Goal: Task Accomplishment & Management: Manage account settings

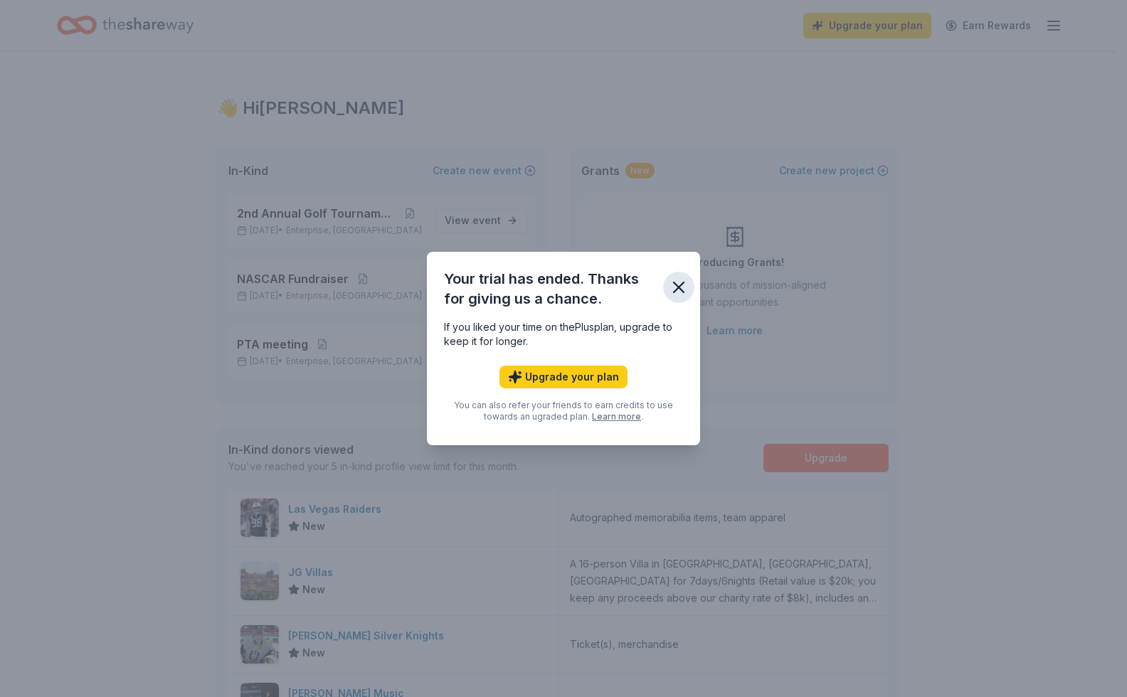
click at [679, 292] on icon "button" at bounding box center [679, 287] width 20 height 20
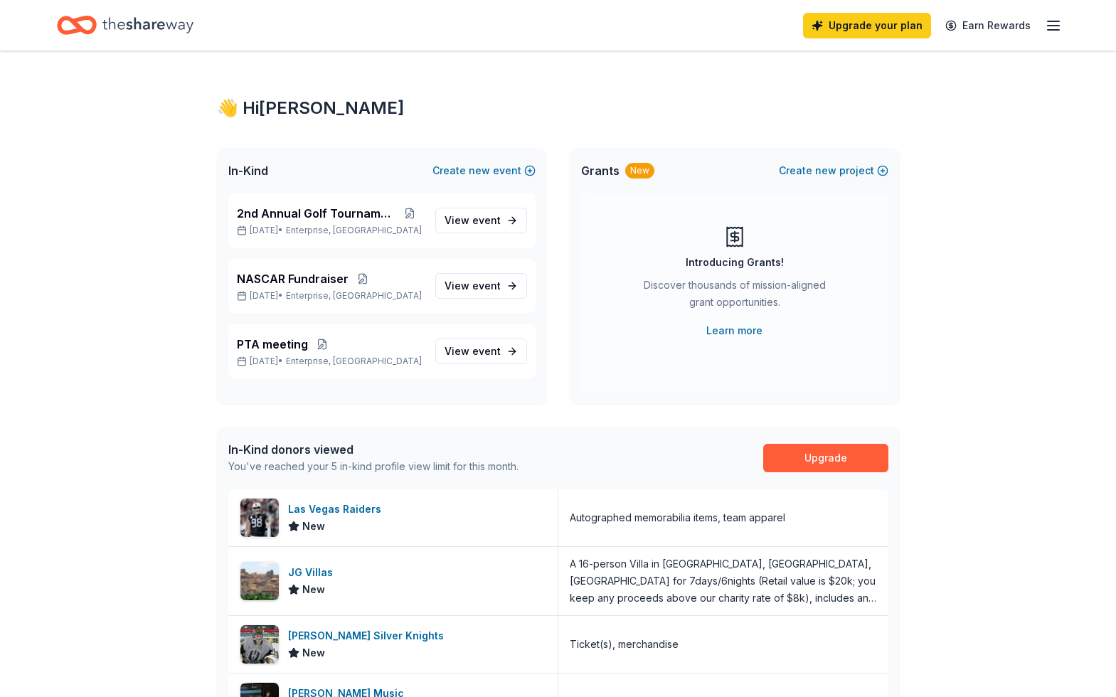
click at [1044, 23] on div "Upgrade your plan Earn Rewards" at bounding box center [932, 25] width 259 height 33
click at [1049, 23] on icon "button" at bounding box center [1053, 25] width 17 height 17
click at [884, 114] on link "Account" at bounding box center [883, 110] width 45 height 14
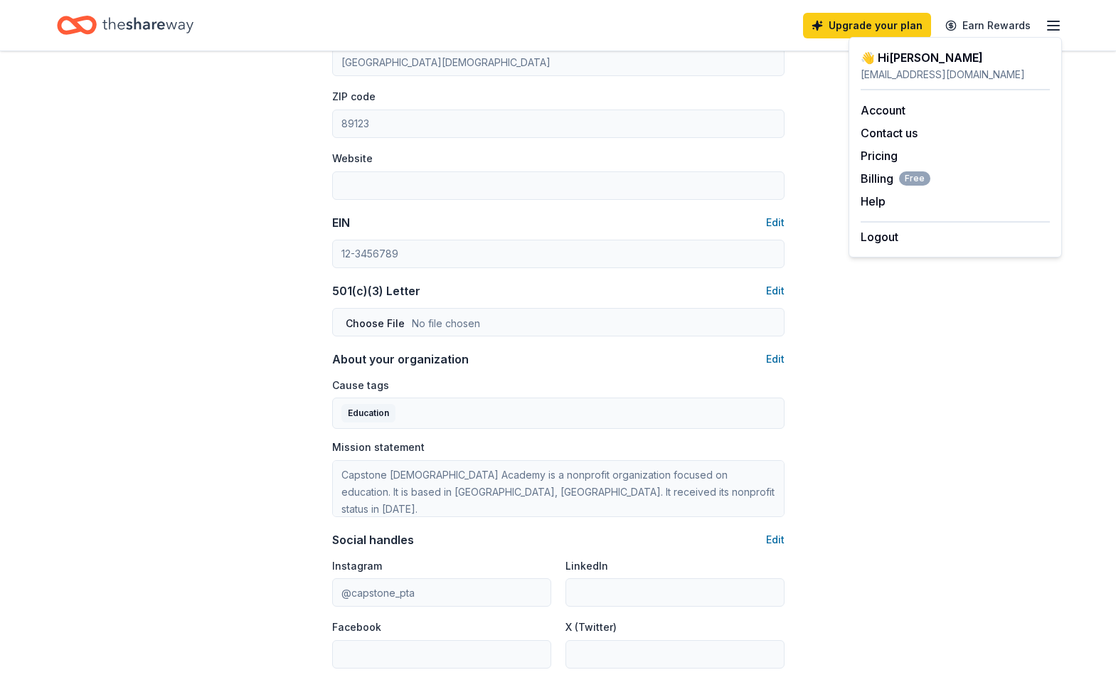
scroll to position [237, 0]
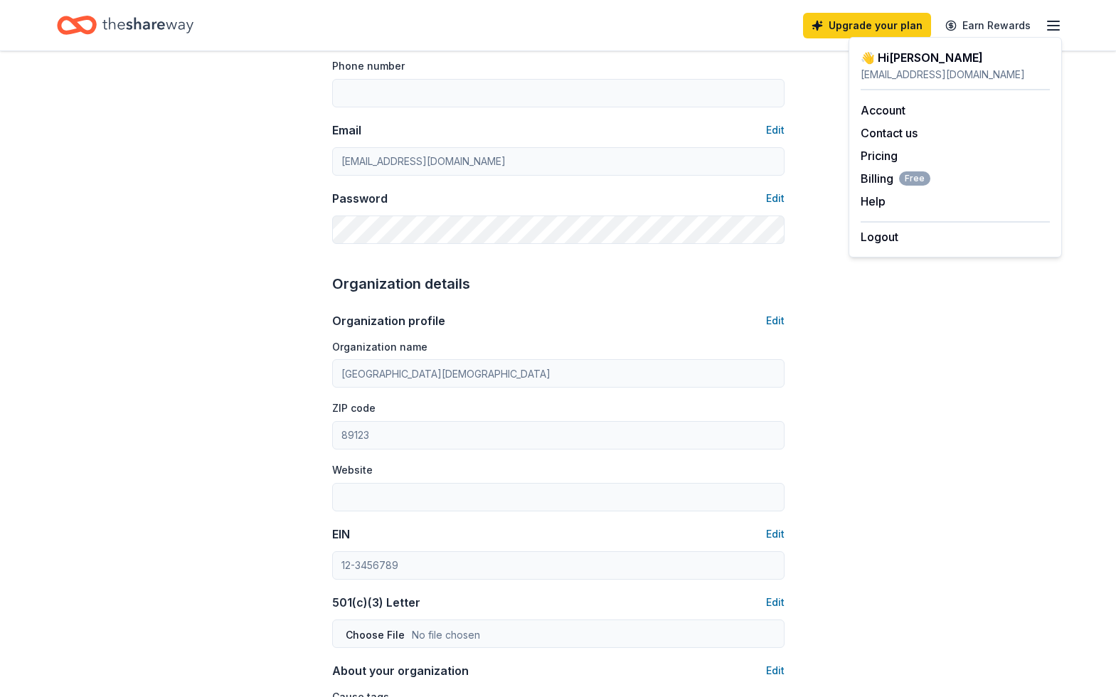
click at [761, 534] on div "EIN Edit" at bounding box center [558, 534] width 452 height 17
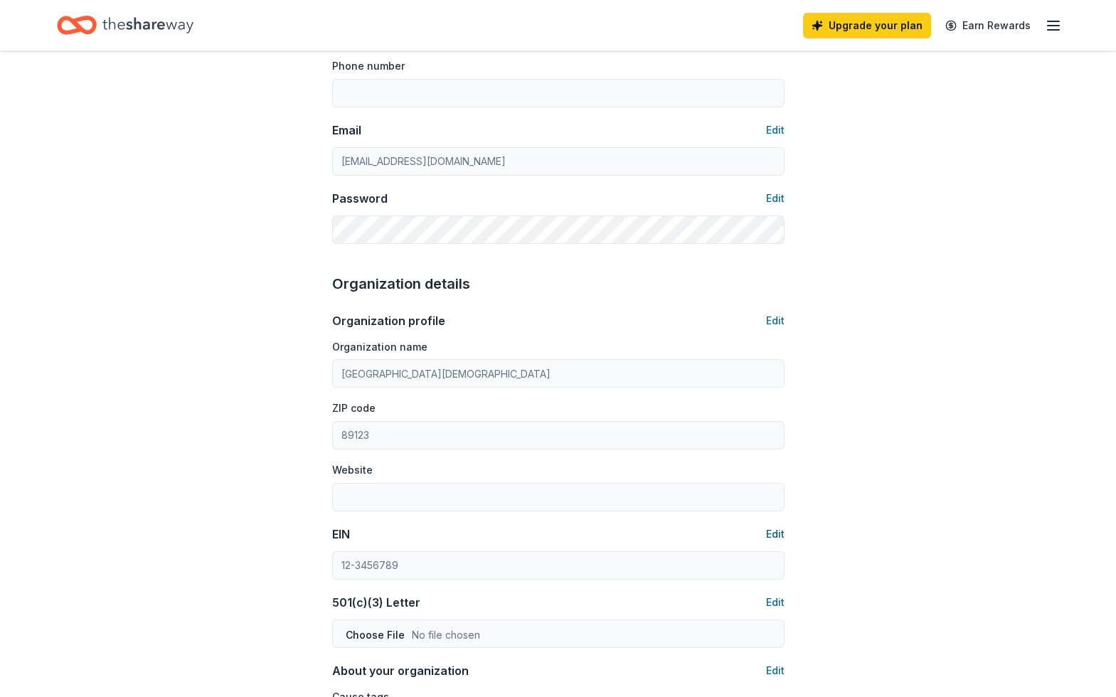
click at [778, 542] on button "Edit" at bounding box center [775, 534] width 18 height 17
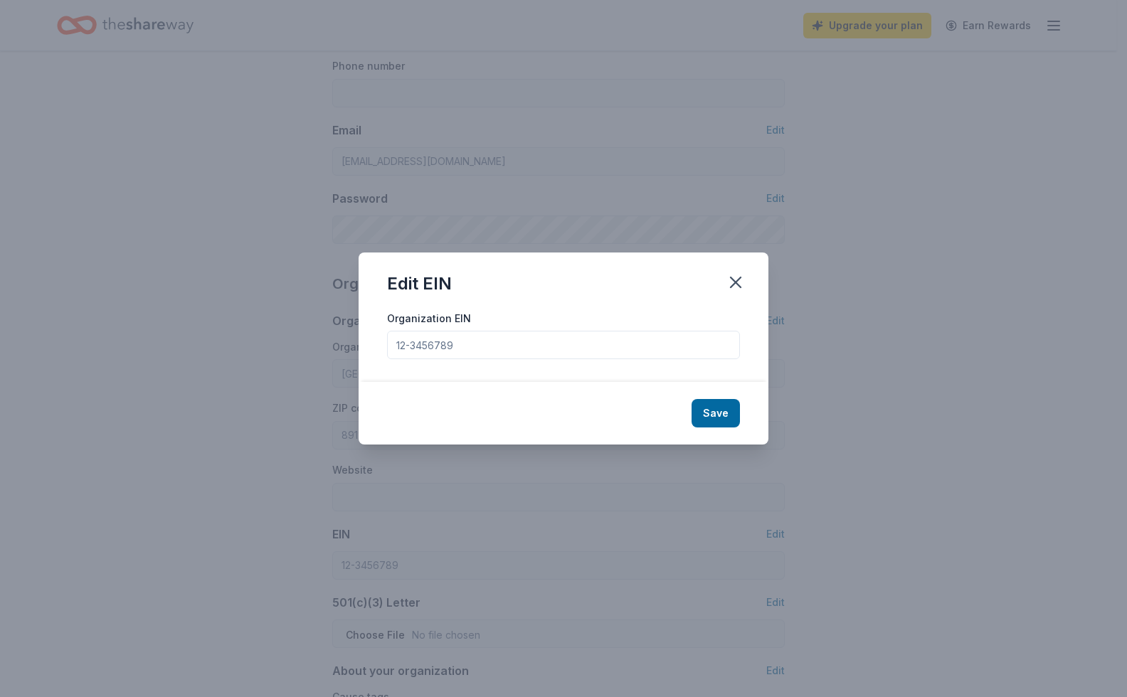
drag, startPoint x: 390, startPoint y: 319, endPoint x: 356, endPoint y: 304, distance: 36.9
click at [243, 308] on div "Edit EIN Organization EIN Save" at bounding box center [563, 348] width 1127 height 697
type input "[US_EMPLOYER_IDENTIFICATION_NUMBER]"
click at [705, 411] on button "Save" at bounding box center [716, 413] width 48 height 28
type input "[US_EMPLOYER_IDENTIFICATION_NUMBER]"
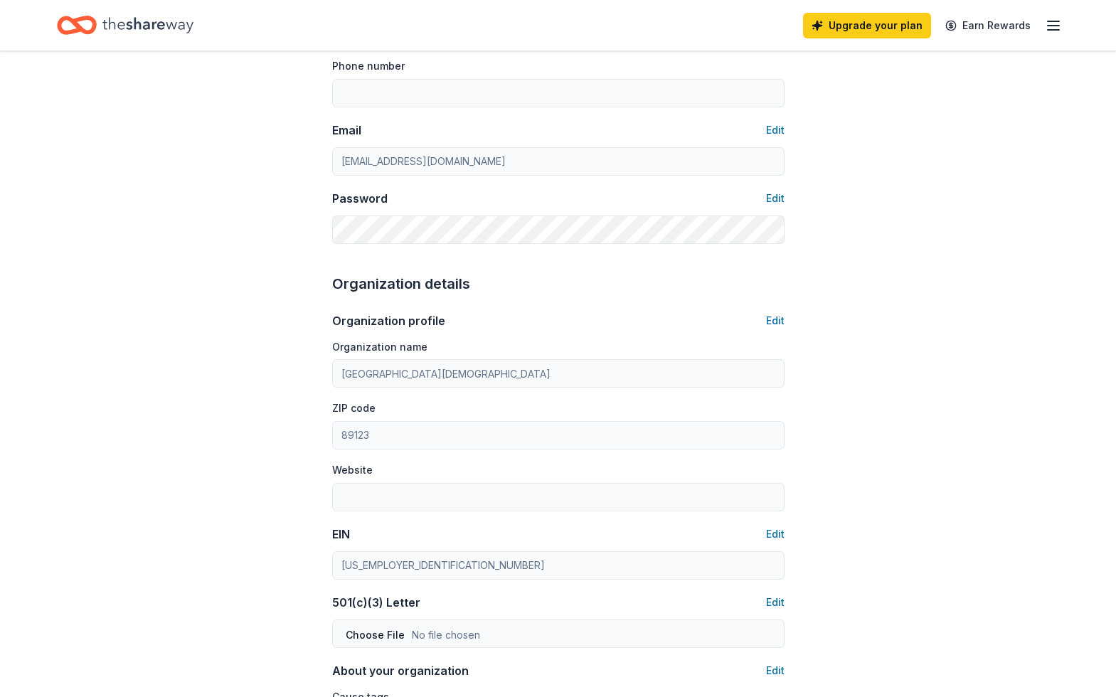
scroll to position [475, 0]
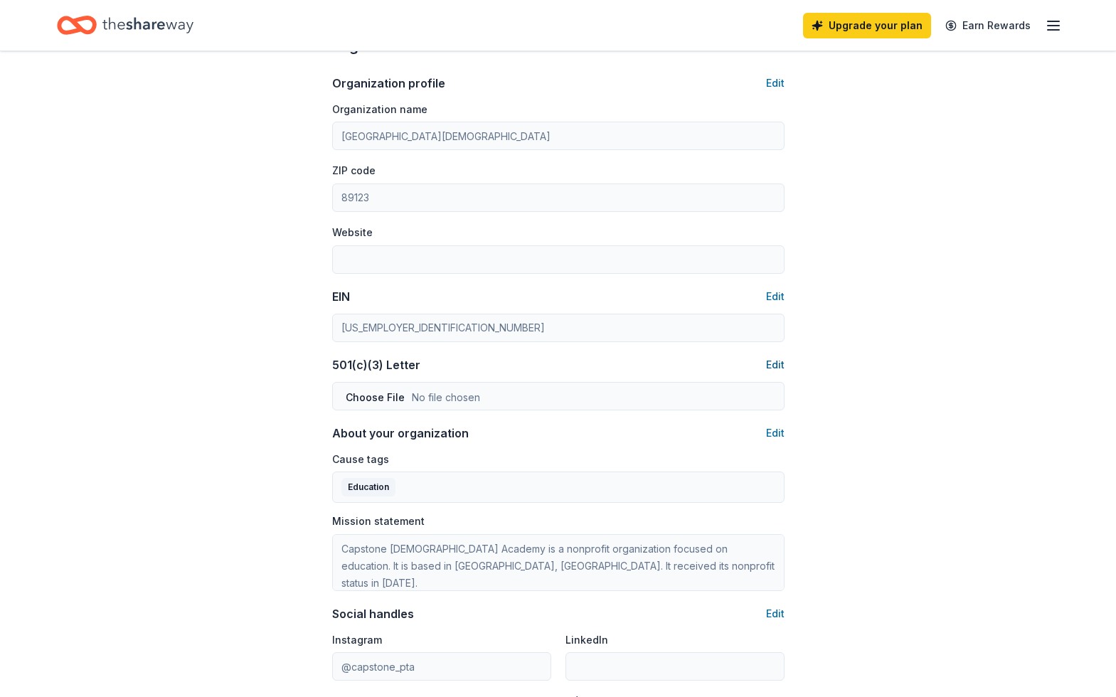
click at [774, 370] on button "Edit" at bounding box center [775, 364] width 18 height 17
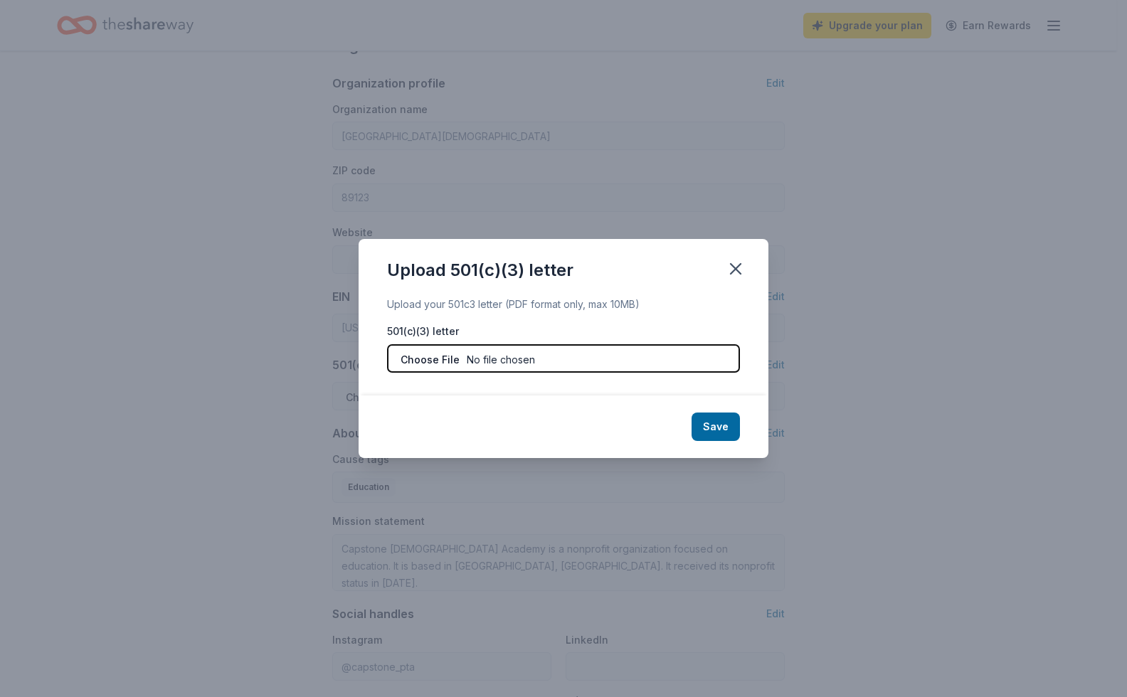
click at [445, 370] on input "file" at bounding box center [563, 358] width 353 height 28
type input "C:\fakepath\501C.pdf"
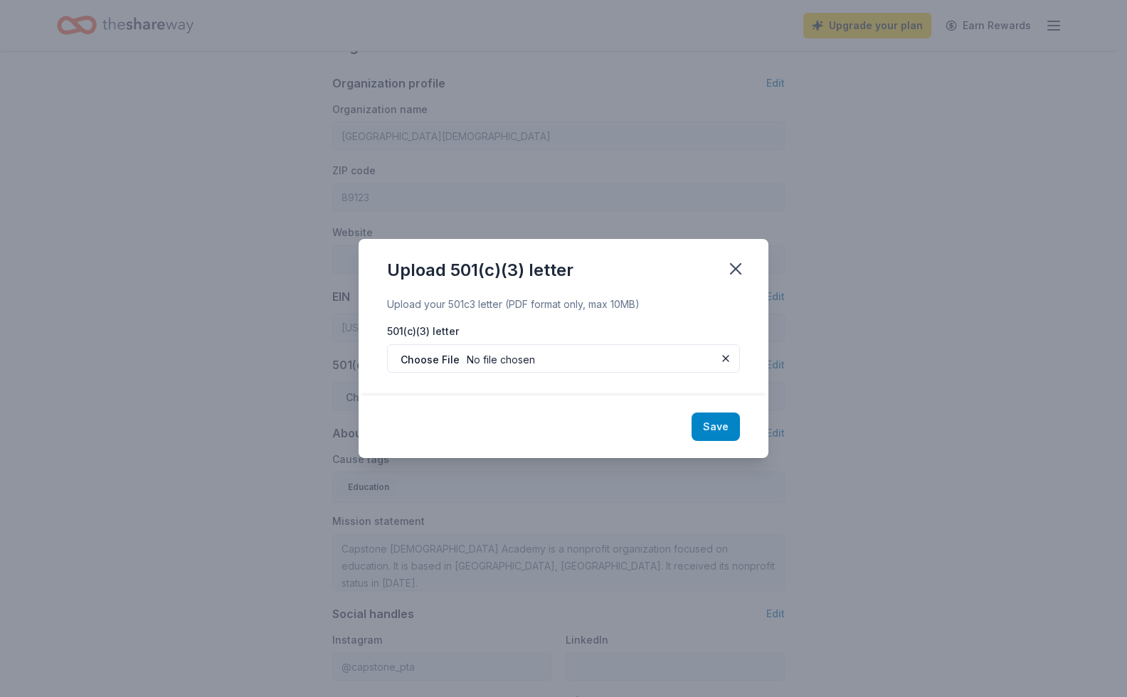
click at [711, 422] on button "Save" at bounding box center [716, 427] width 48 height 28
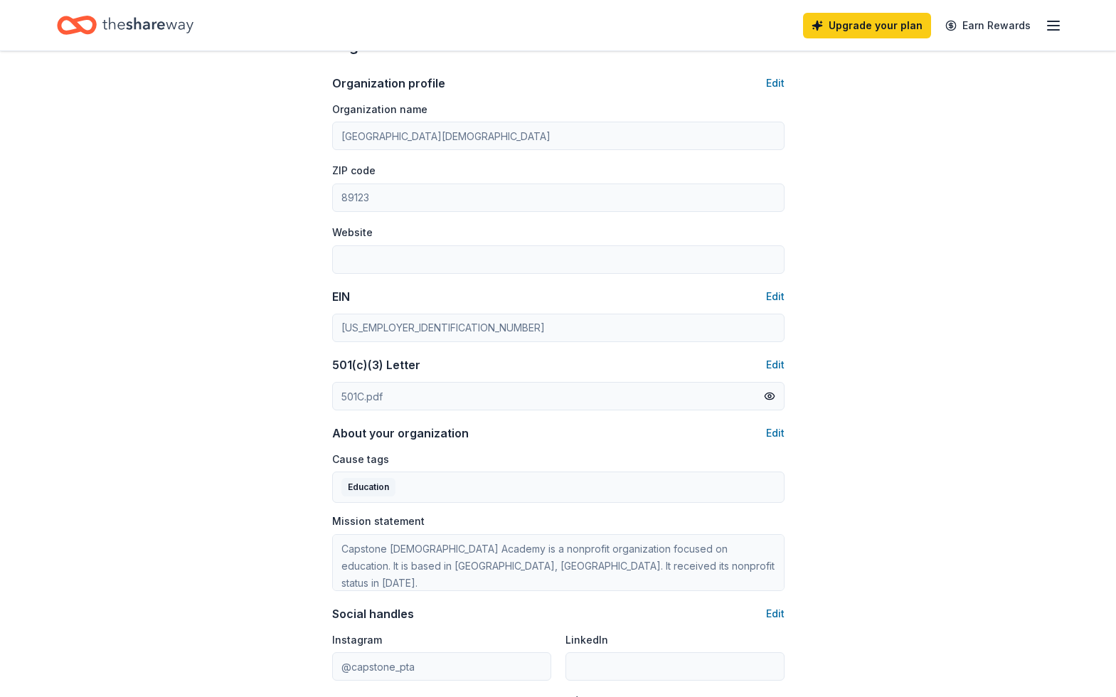
scroll to position [0, 0]
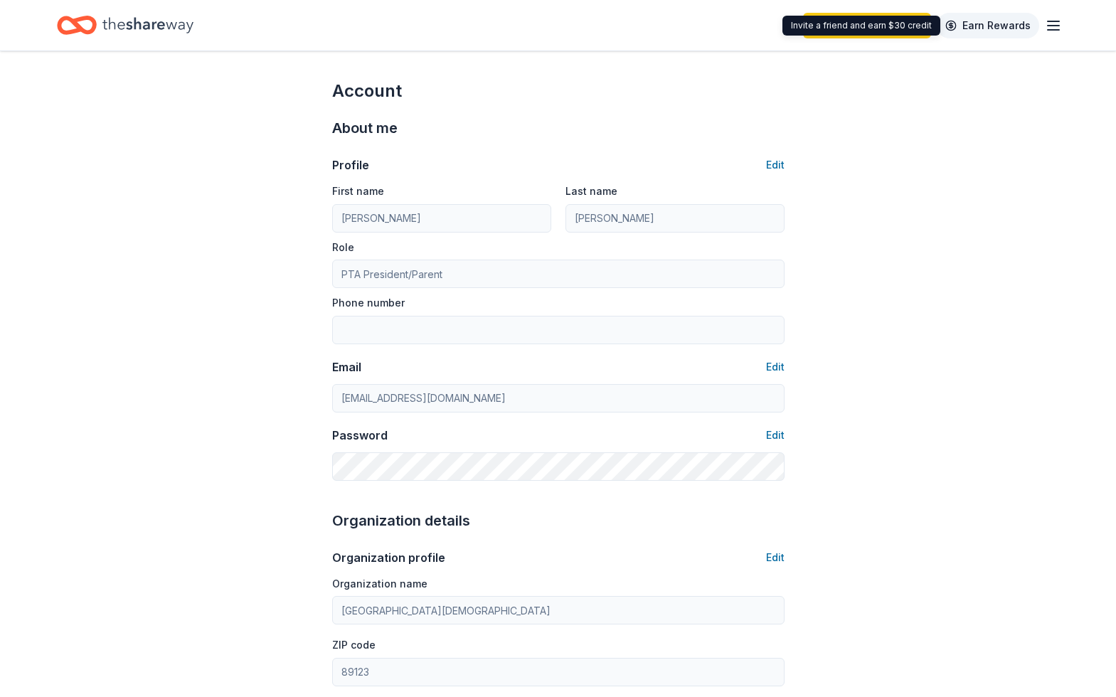
click at [973, 31] on link "Earn Rewards" at bounding box center [988, 26] width 102 height 26
